Goal: Information Seeking & Learning: Check status

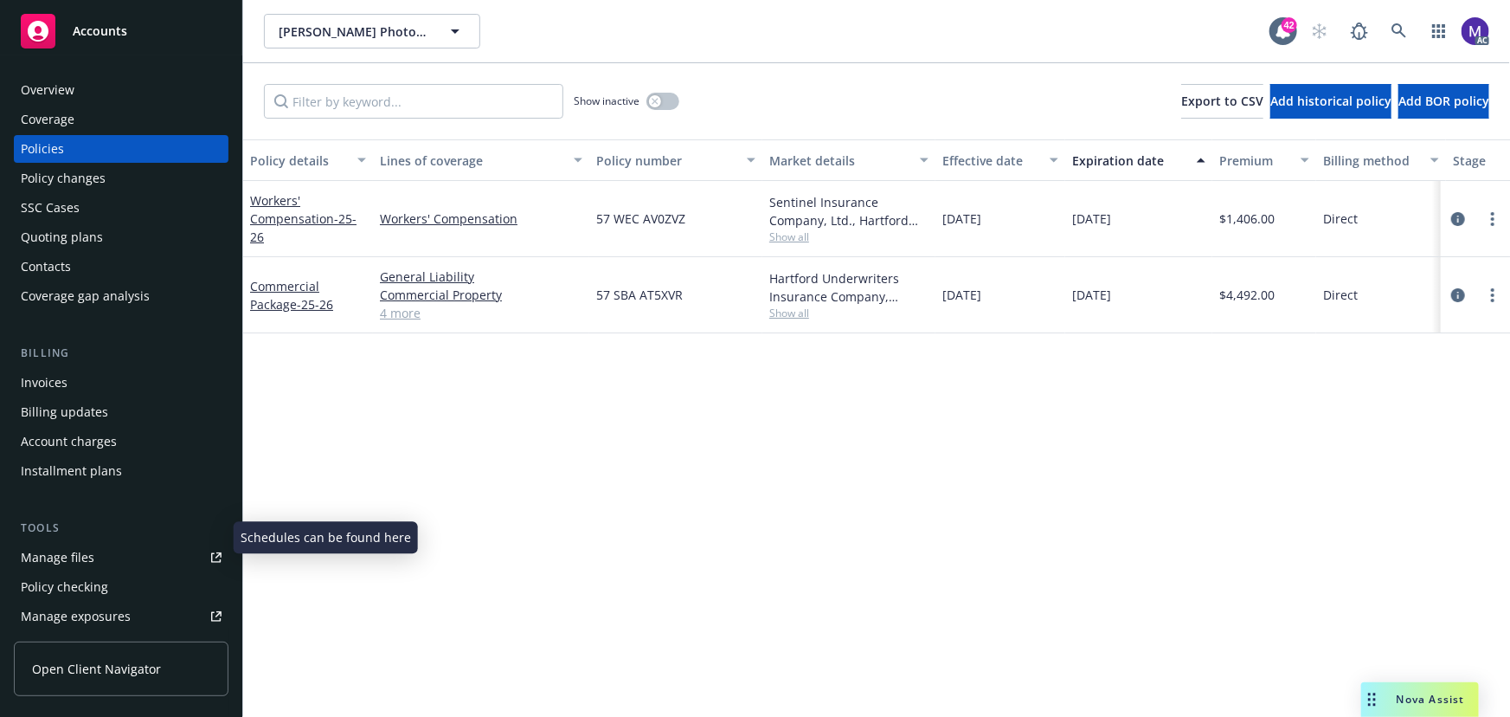
scroll to position [78, 0]
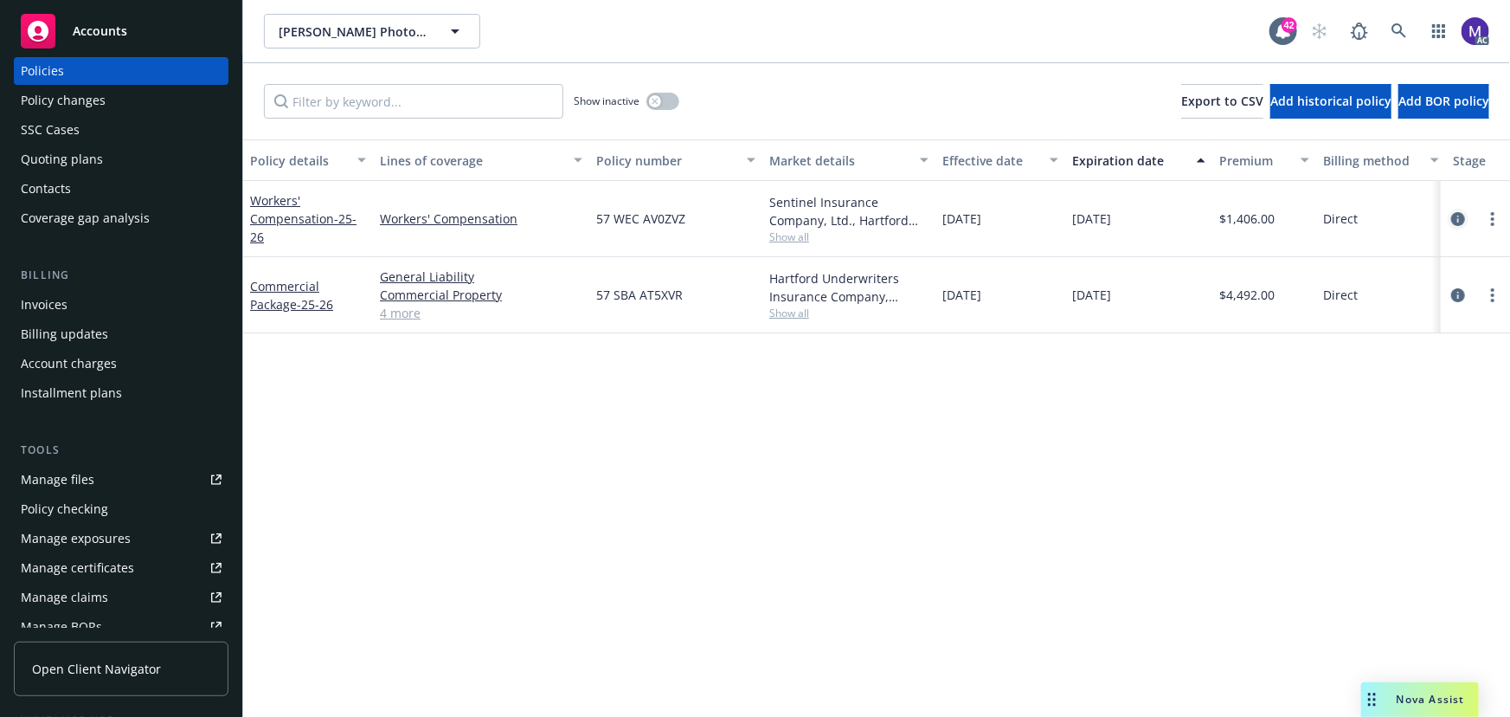
click at [1460, 222] on icon "circleInformation" at bounding box center [1458, 219] width 14 height 14
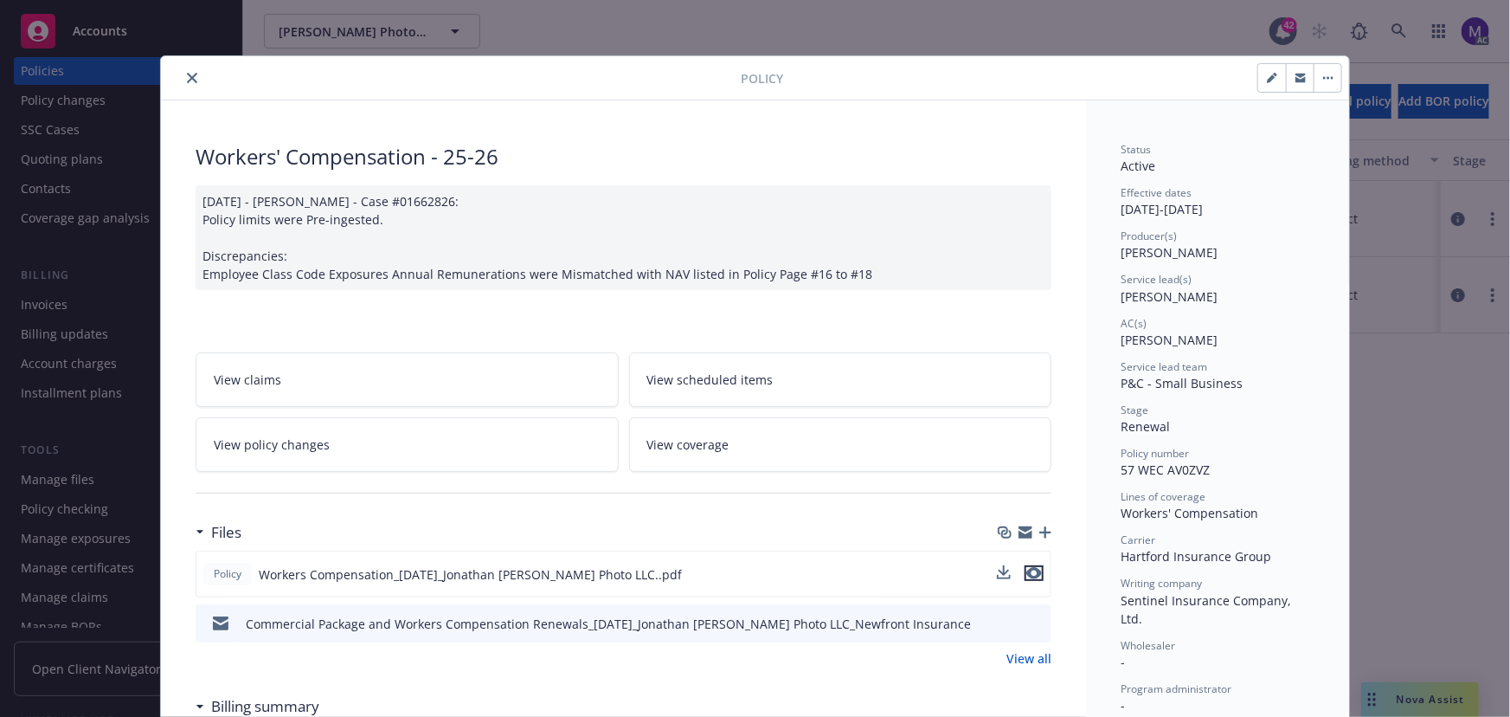
click at [1032, 575] on icon "preview file" at bounding box center [1034, 573] width 16 height 12
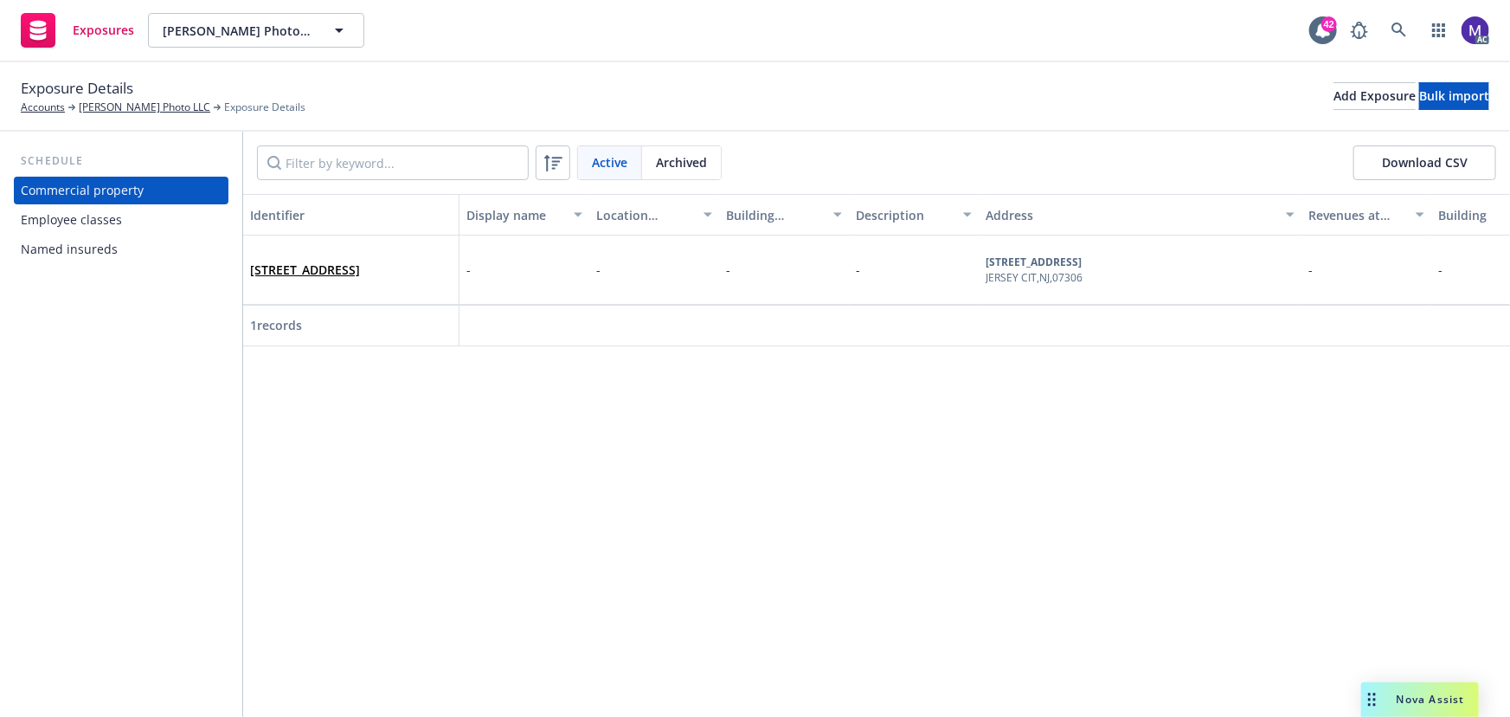
click at [128, 217] on div "Employee classes" at bounding box center [121, 220] width 201 height 28
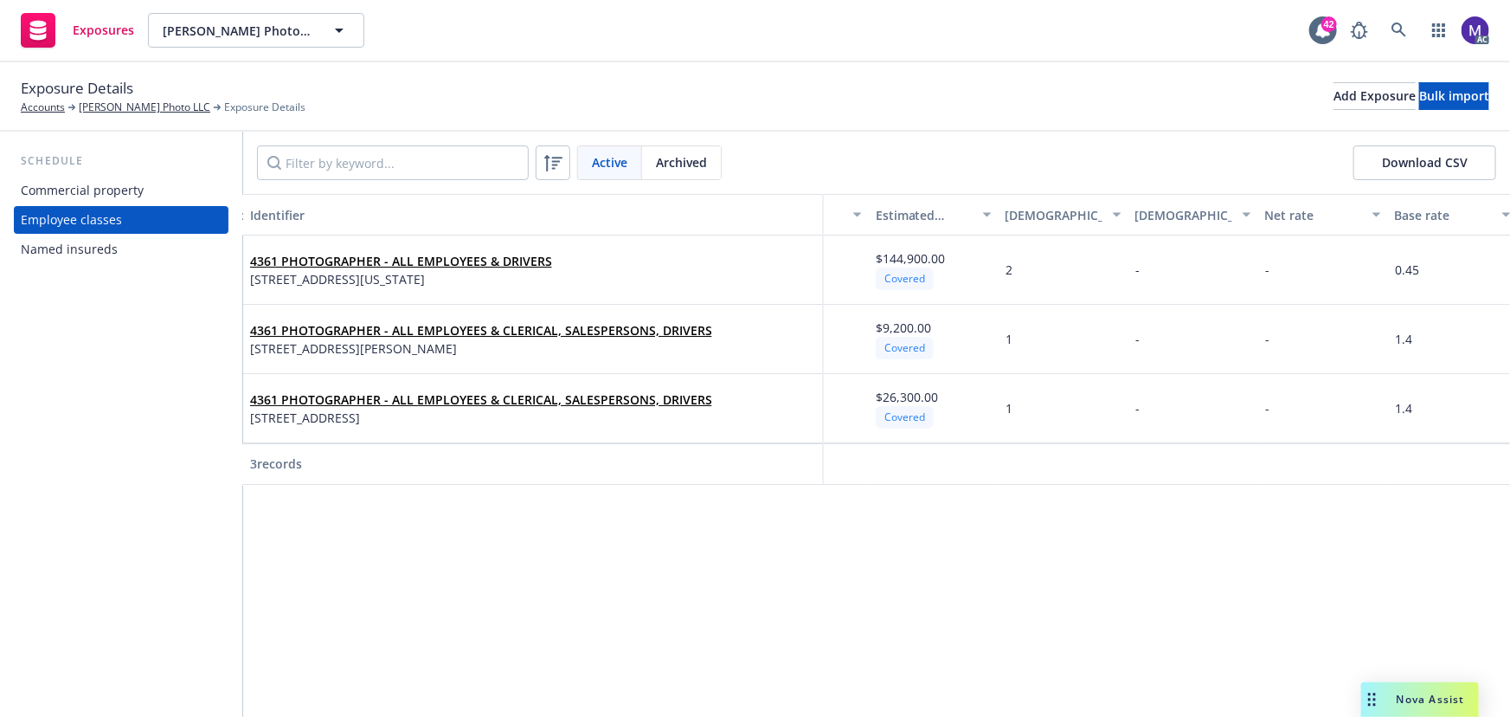
scroll to position [0, 987]
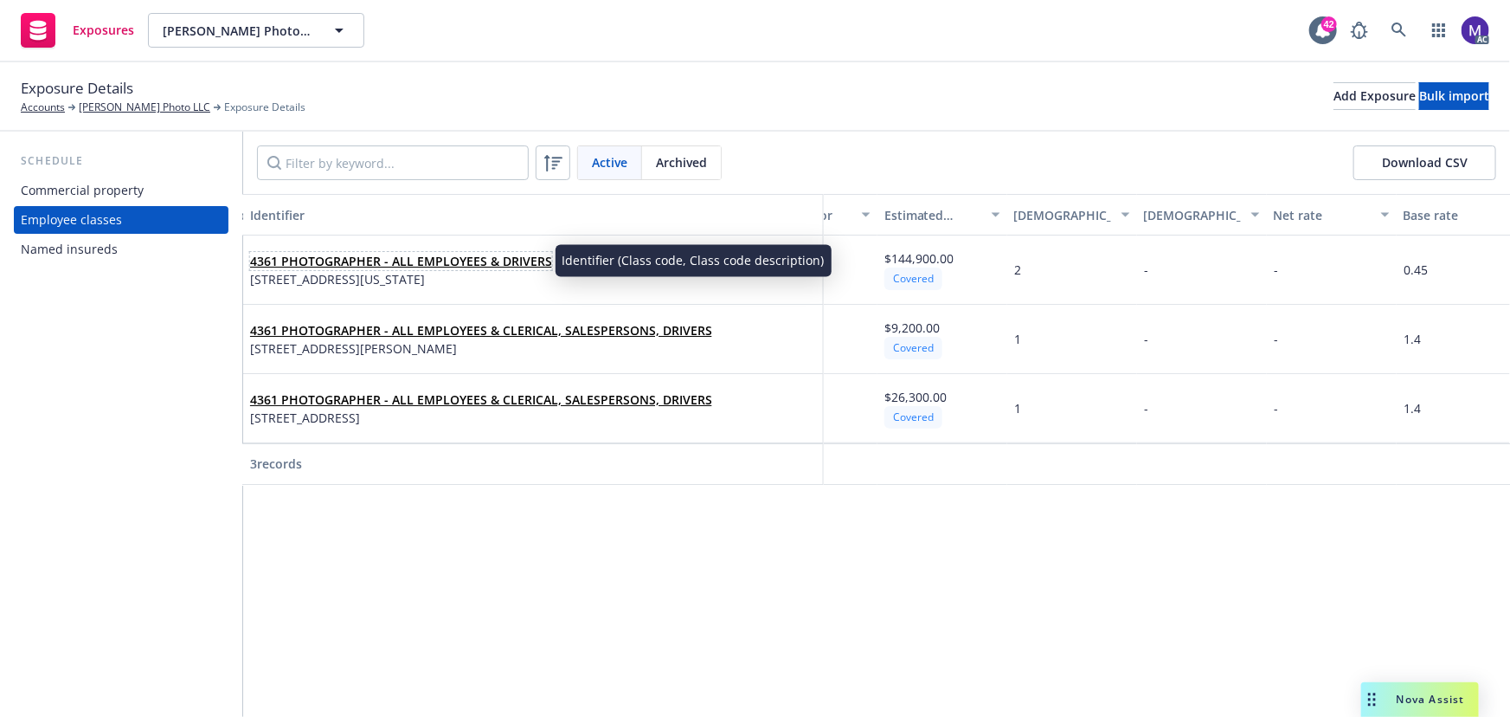
click at [461, 263] on link "4361 PHOTOGRAPHER - ALL EMPLOYEES & DRIVERS" at bounding box center [401, 261] width 302 height 16
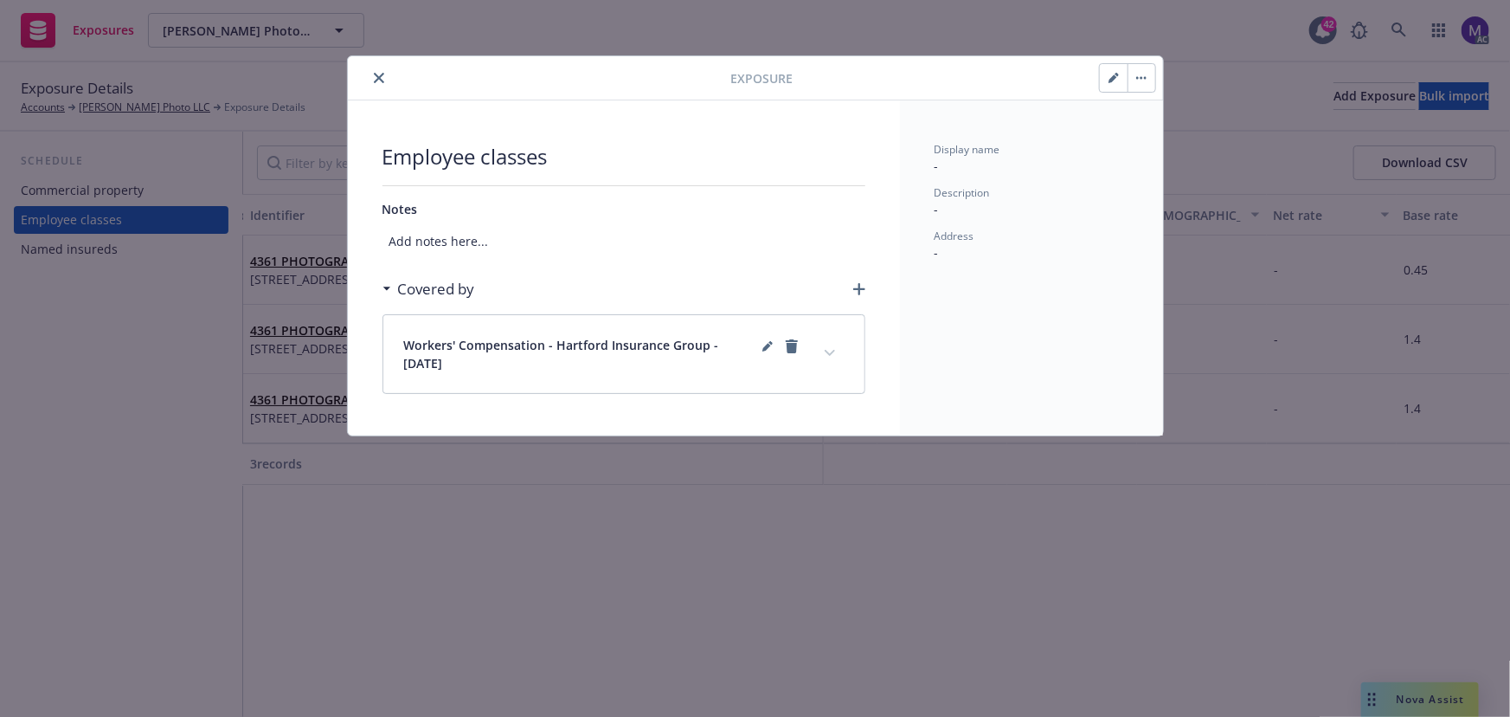
click at [833, 350] on icon "expand content" at bounding box center [829, 353] width 10 height 6
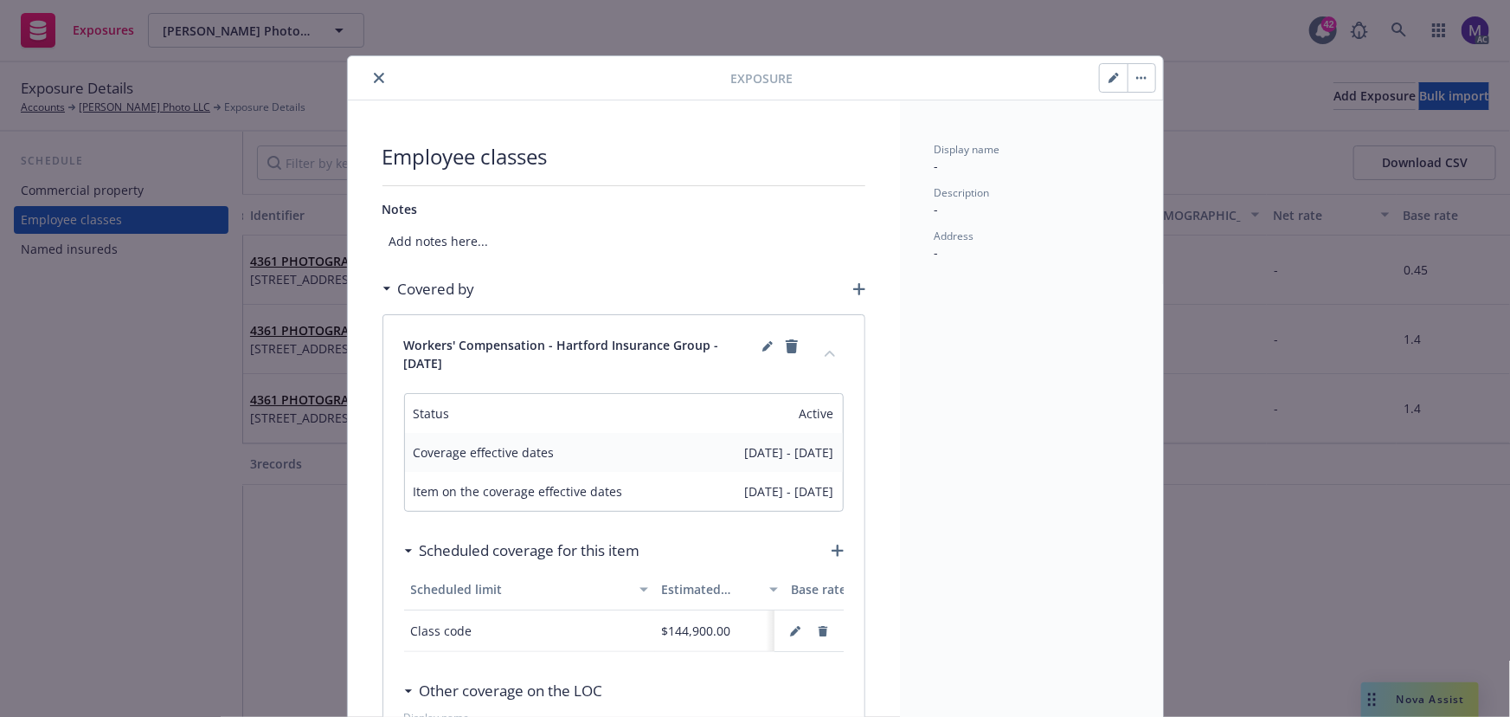
click at [375, 74] on icon "close" at bounding box center [379, 78] width 10 height 10
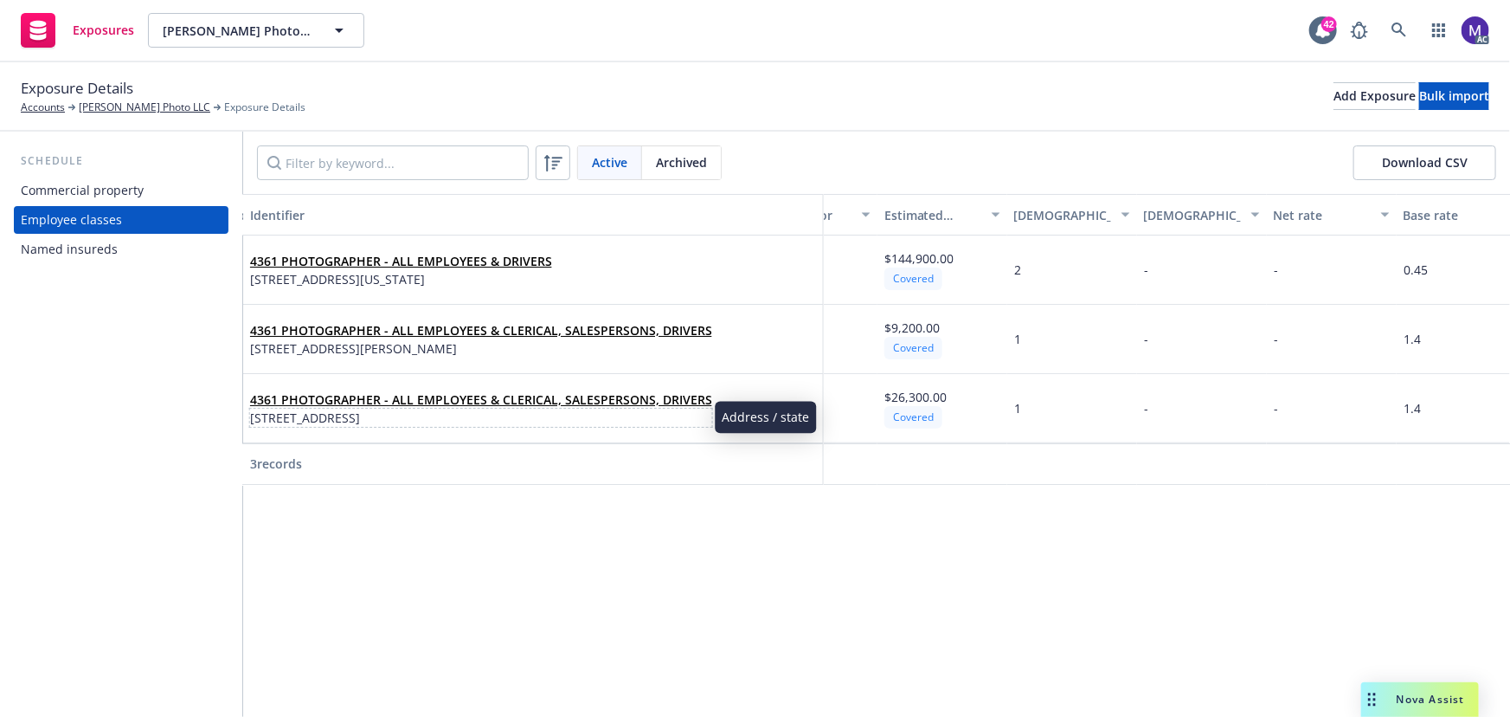
click at [591, 409] on span "[STREET_ADDRESS]" at bounding box center [481, 418] width 462 height 18
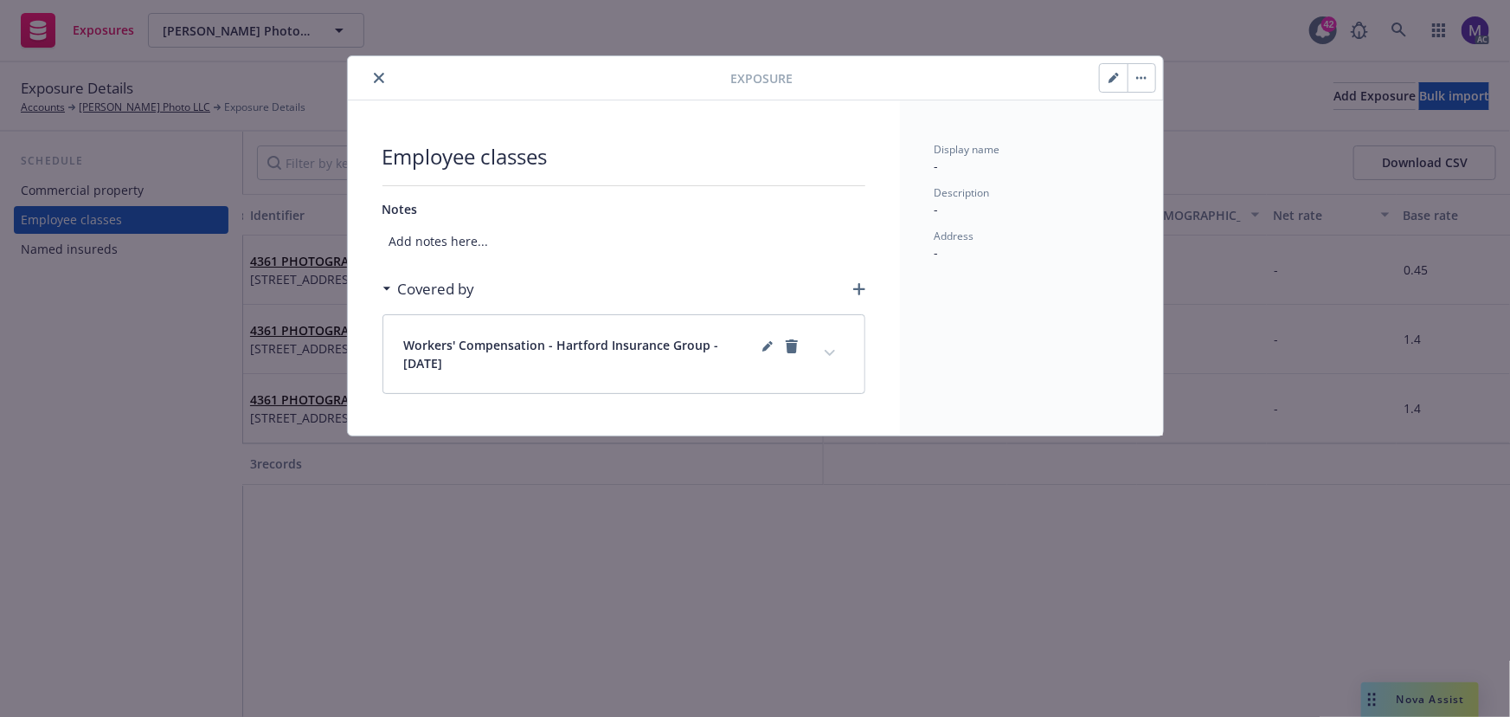
click at [824, 349] on button "expand content" at bounding box center [830, 353] width 28 height 28
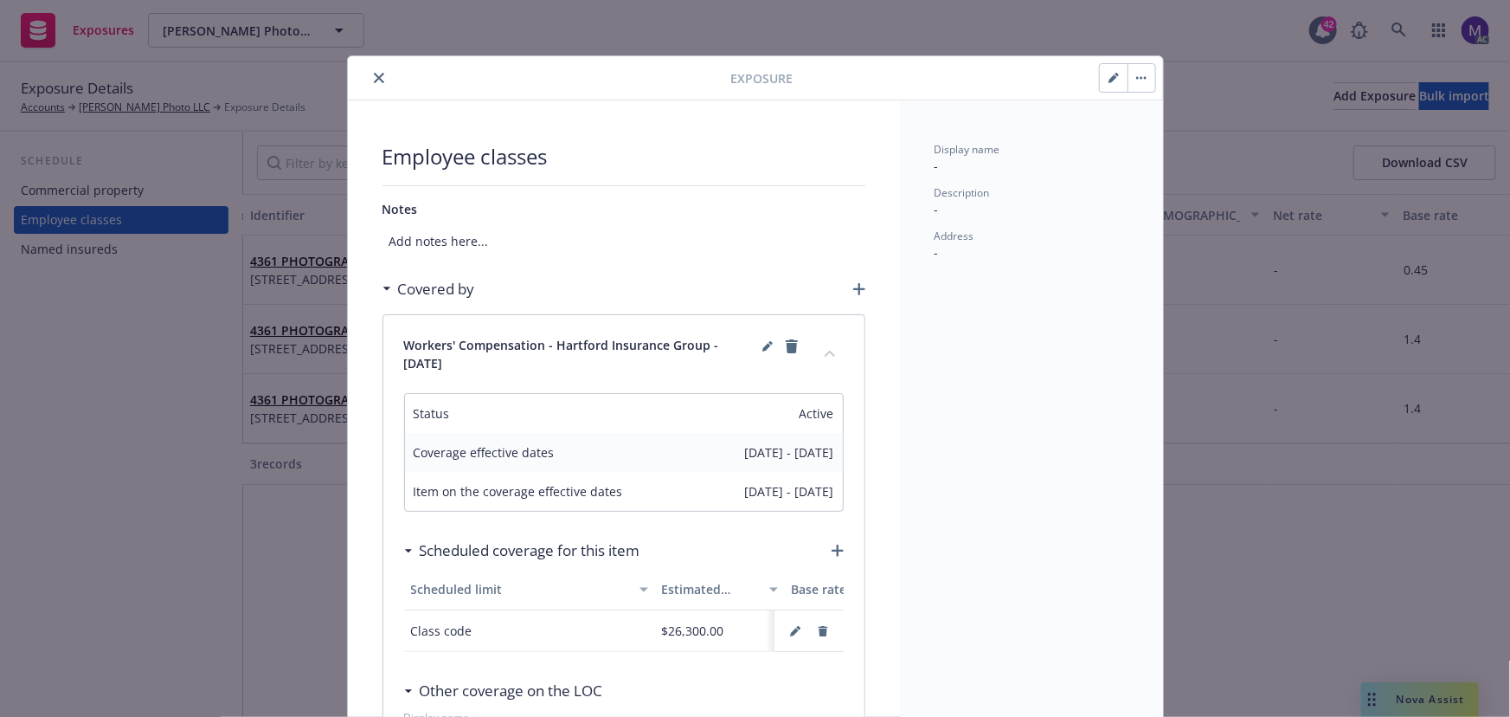
click at [360, 79] on div at bounding box center [543, 78] width 376 height 21
click at [364, 87] on div at bounding box center [543, 78] width 376 height 21
click at [374, 82] on icon "close" at bounding box center [379, 78] width 10 height 10
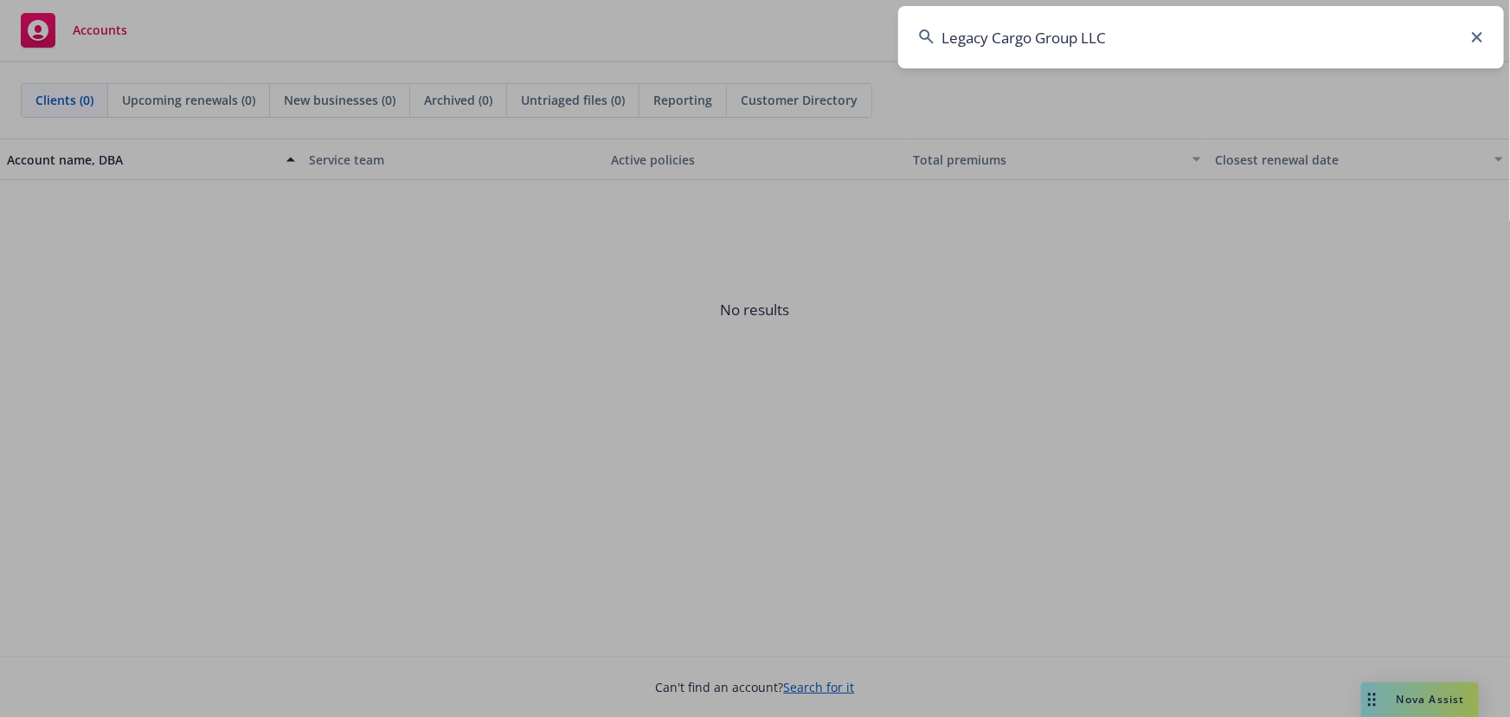
type input "Legacy Cargo Group LLC"
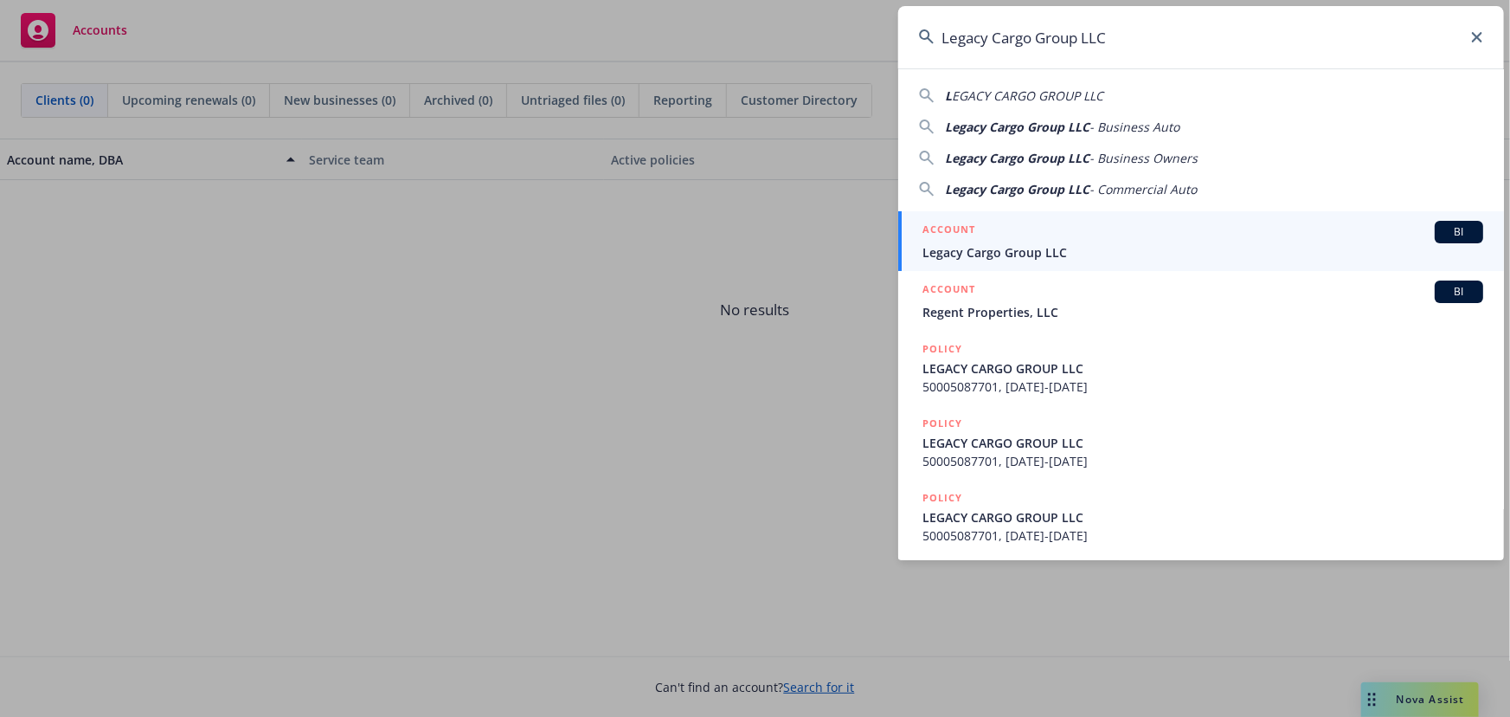
click at [1047, 247] on span "Legacy Cargo Group LLC" at bounding box center [1203, 252] width 561 height 18
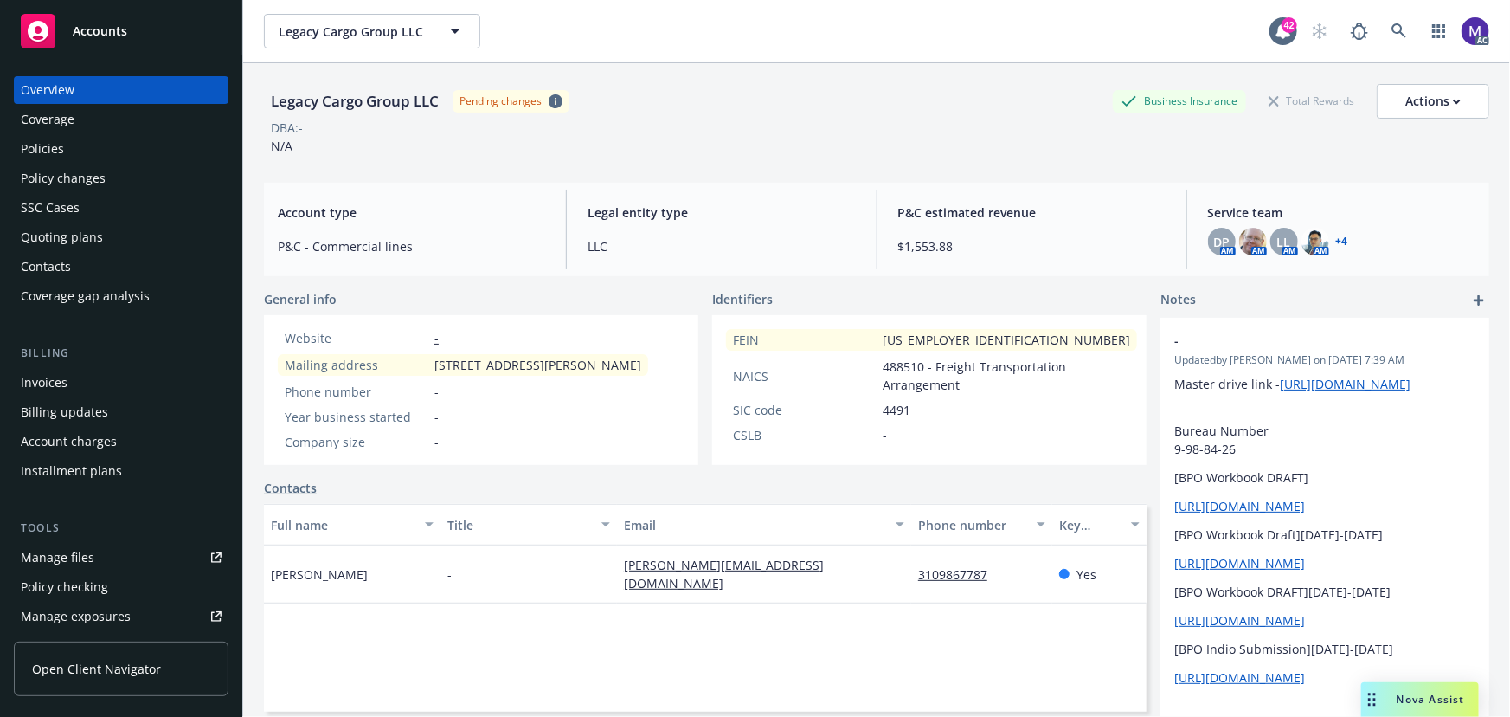
click at [69, 177] on div "Policy changes" at bounding box center [63, 178] width 85 height 28
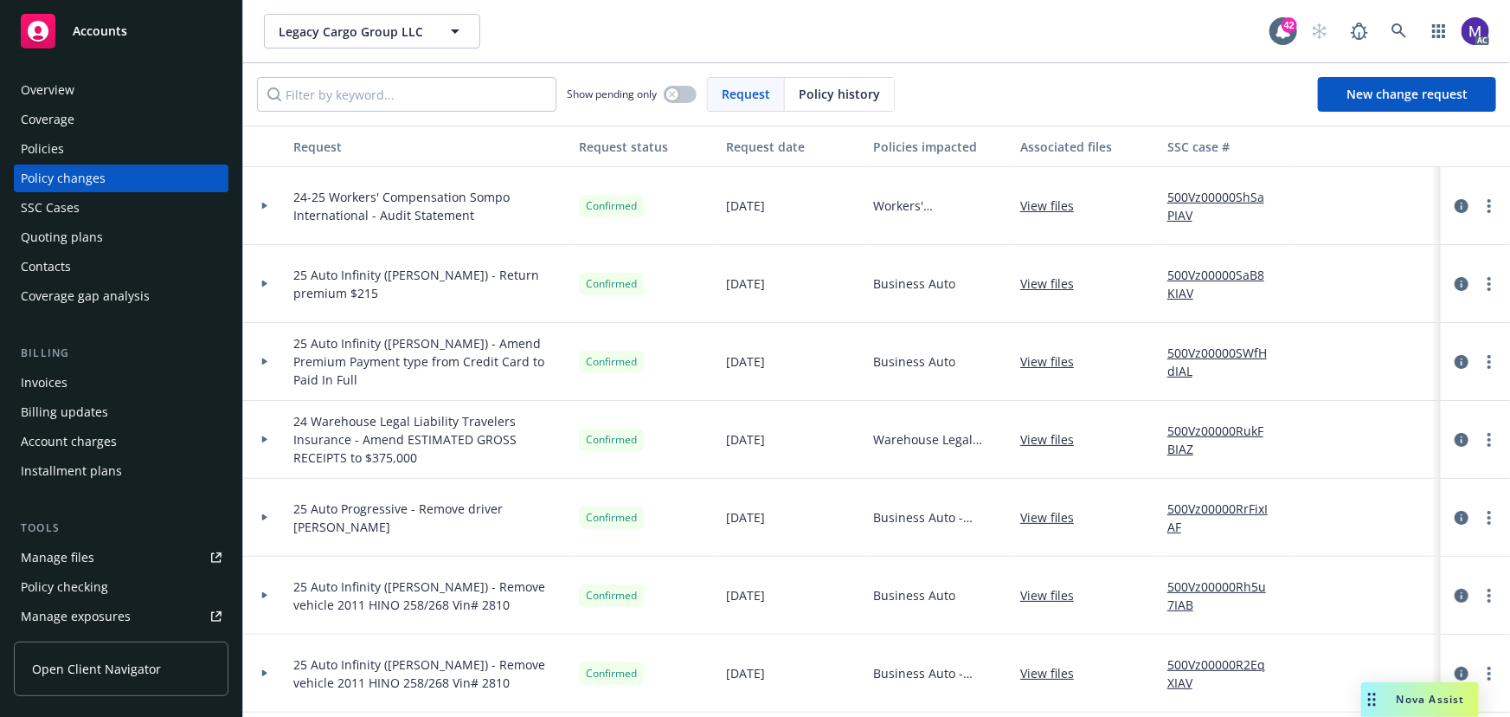
click at [1065, 208] on link "View files" at bounding box center [1054, 205] width 68 height 18
click at [1026, 283] on link "View files" at bounding box center [1054, 283] width 68 height 18
